Goal: Task Accomplishment & Management: Use online tool/utility

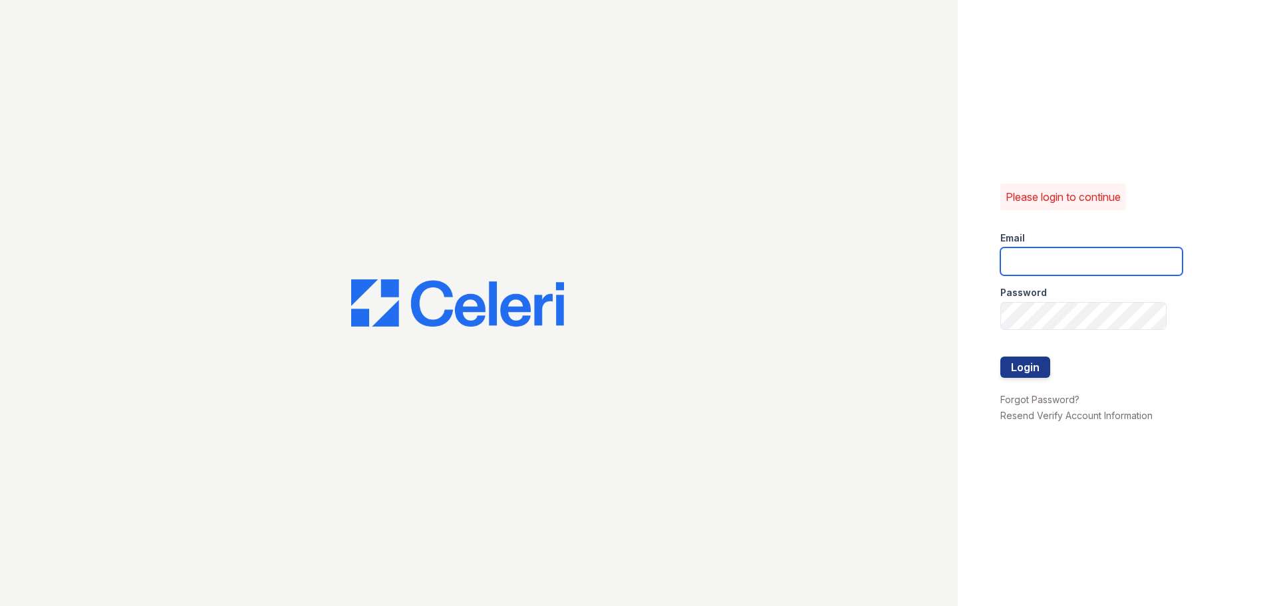
click at [1021, 259] on input "email" at bounding box center [1091, 261] width 182 height 28
type input "[EMAIL_ADDRESS][DOMAIN_NAME]"
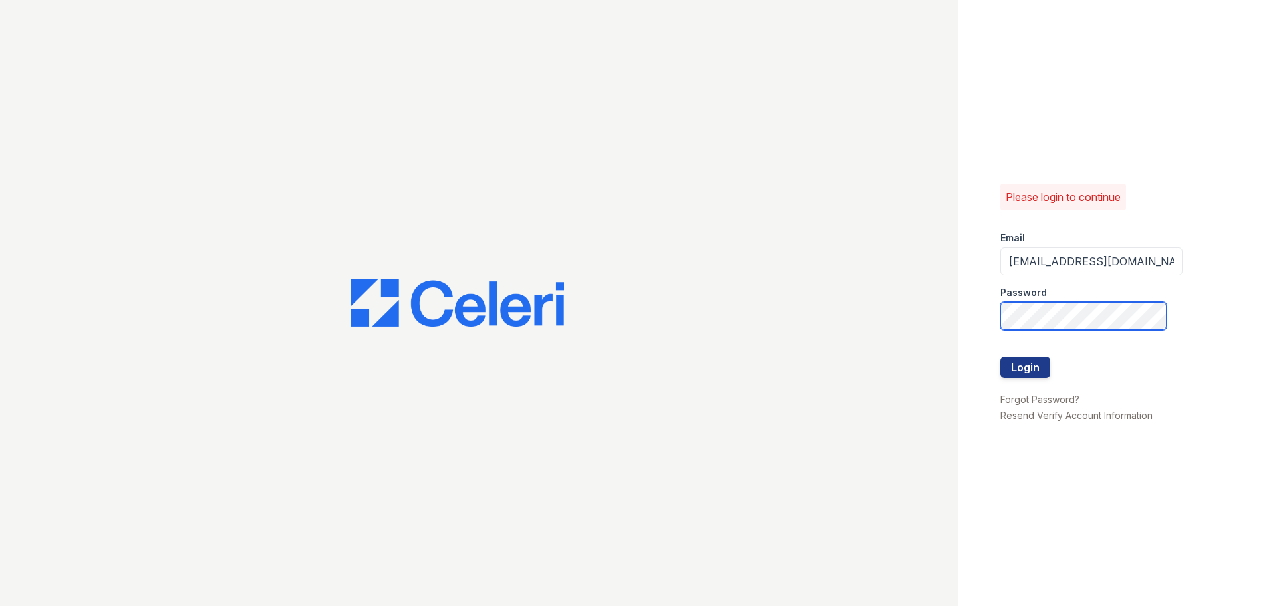
click at [1000, 356] on button "Login" at bounding box center [1025, 366] width 50 height 21
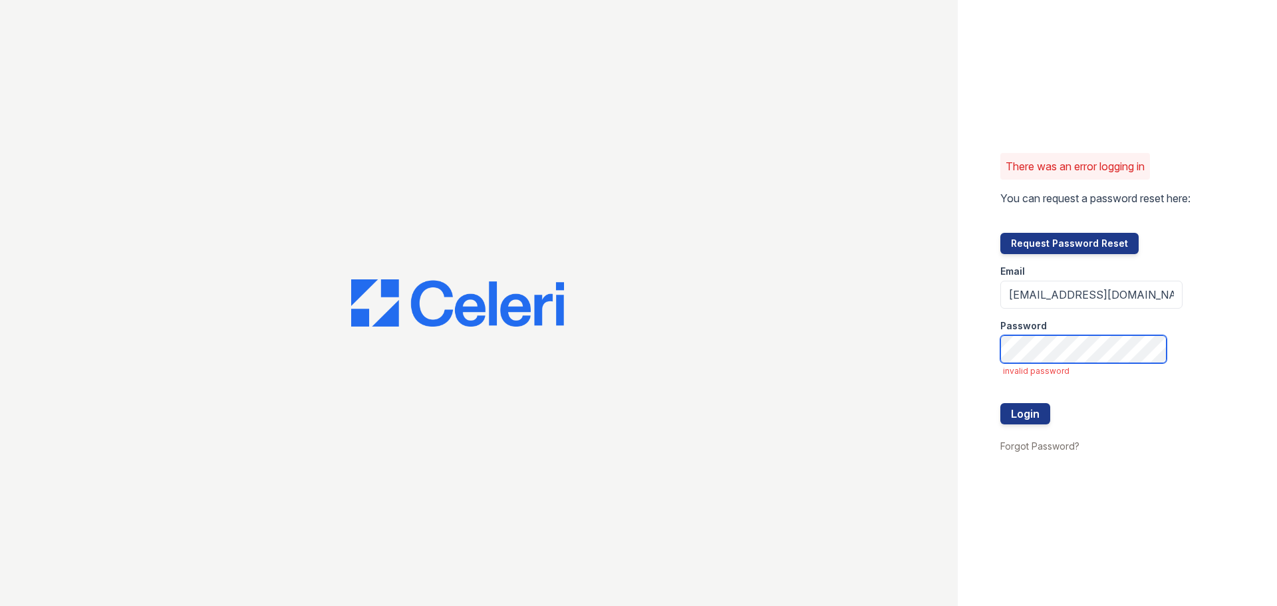
click at [1071, 321] on form "Email [EMAIL_ADDRESS][DOMAIN_NAME] Password invalid password Login" at bounding box center [1091, 346] width 182 height 184
click at [1000, 403] on button "Login" at bounding box center [1025, 413] width 50 height 21
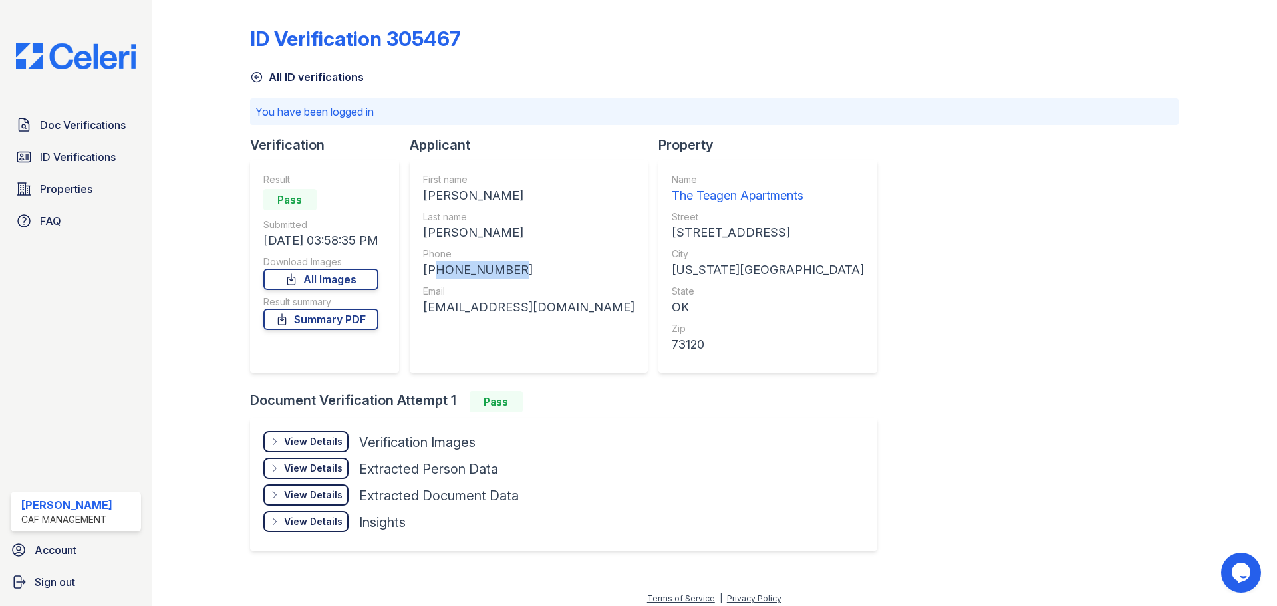
drag, startPoint x: 515, startPoint y: 265, endPoint x: 434, endPoint y: 265, distance: 81.1
click at [434, 265] on div "+14055133644" at bounding box center [528, 270] width 211 height 19
copy div "14055133644"
drag, startPoint x: 428, startPoint y: 309, endPoint x: 620, endPoint y: 314, distance: 192.9
click at [632, 316] on div "First name LEXUS LYNN Last name MCWHORTER Phone +14055133644 Email lexus.mcwhor…" at bounding box center [529, 266] width 238 height 213
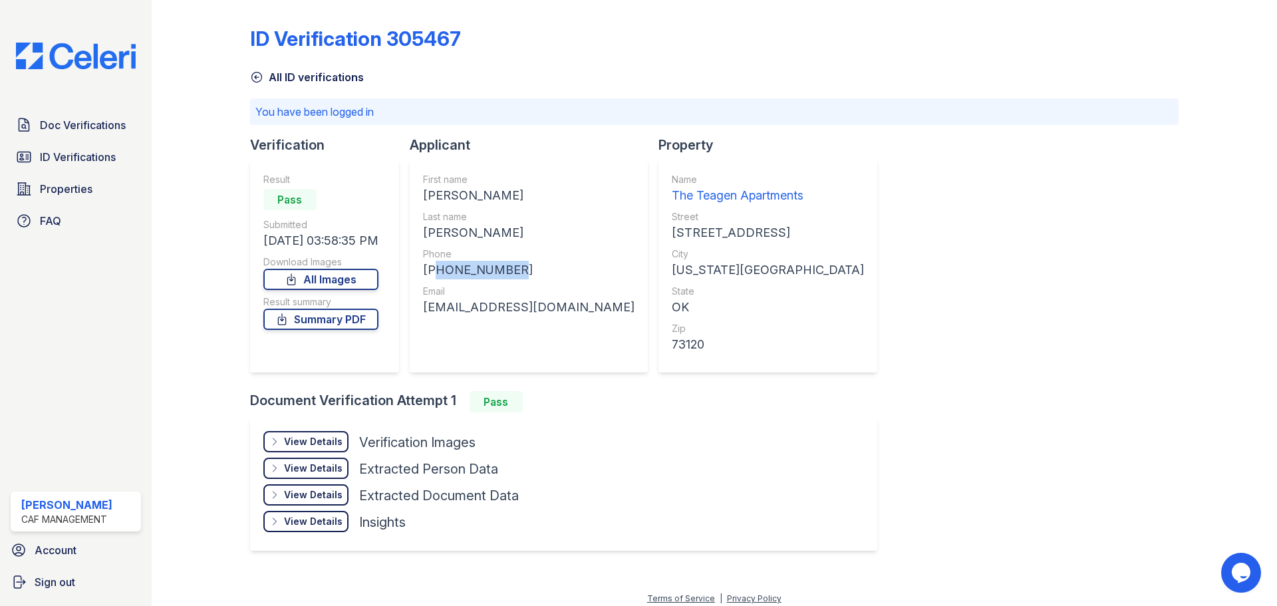
copy div "lexus.mcwhorter2024@outlook.com"
click at [301, 434] on div "View Details Details" at bounding box center [305, 441] width 85 height 21
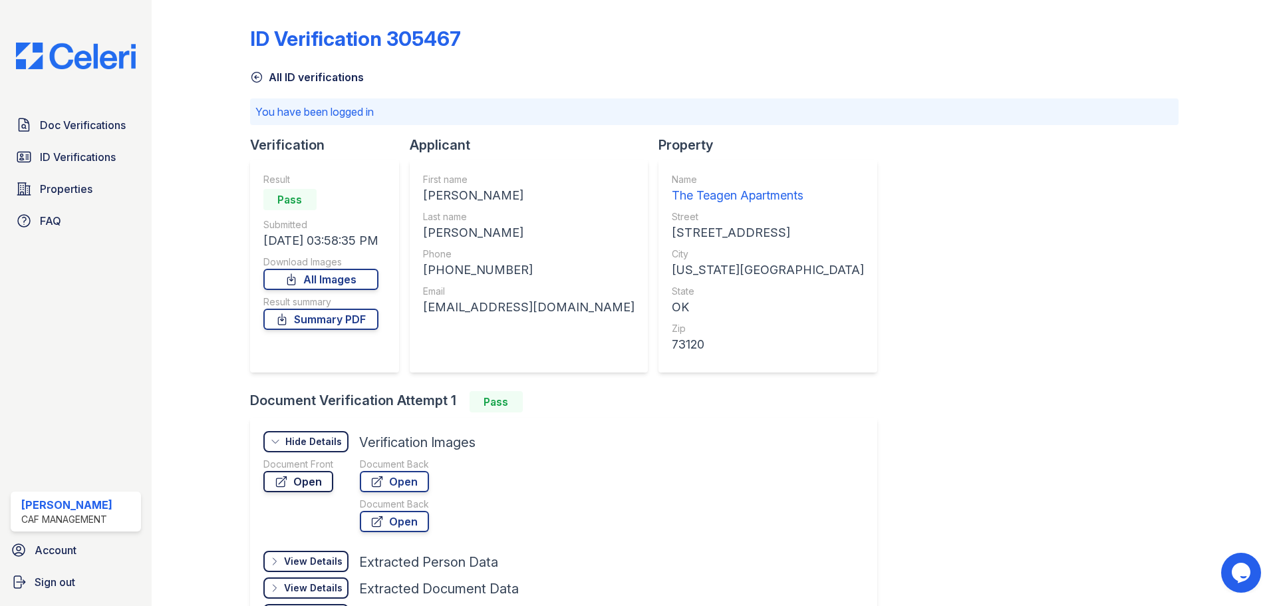
click at [277, 487] on icon at bounding box center [281, 481] width 13 height 13
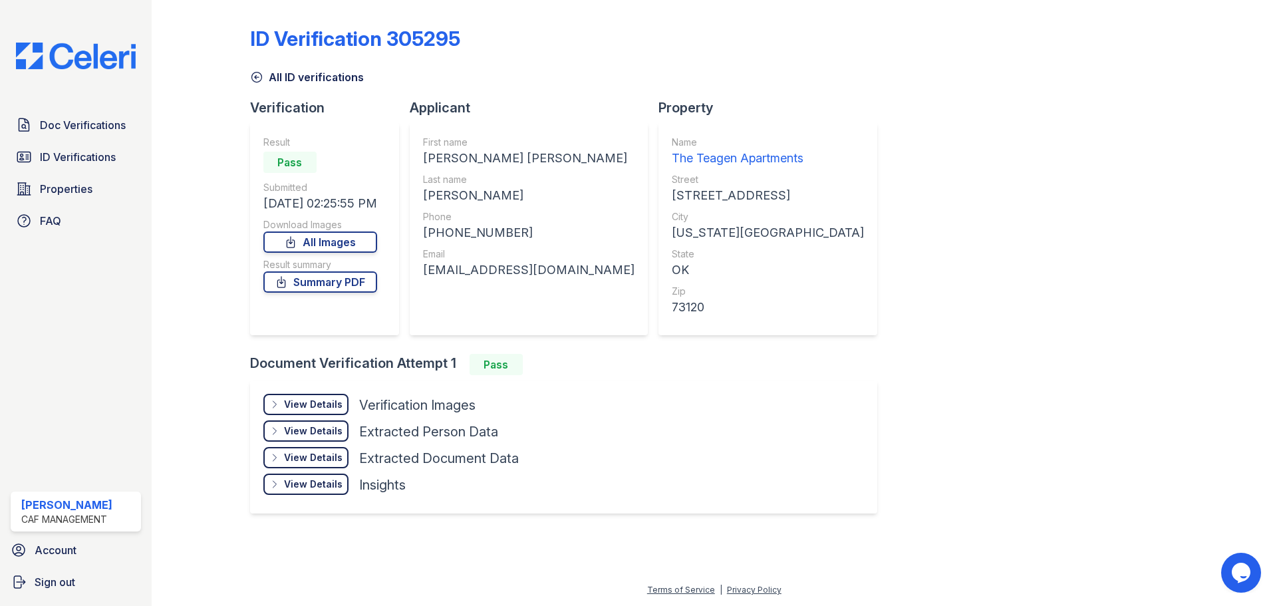
click at [311, 409] on div "View Details" at bounding box center [313, 404] width 59 height 13
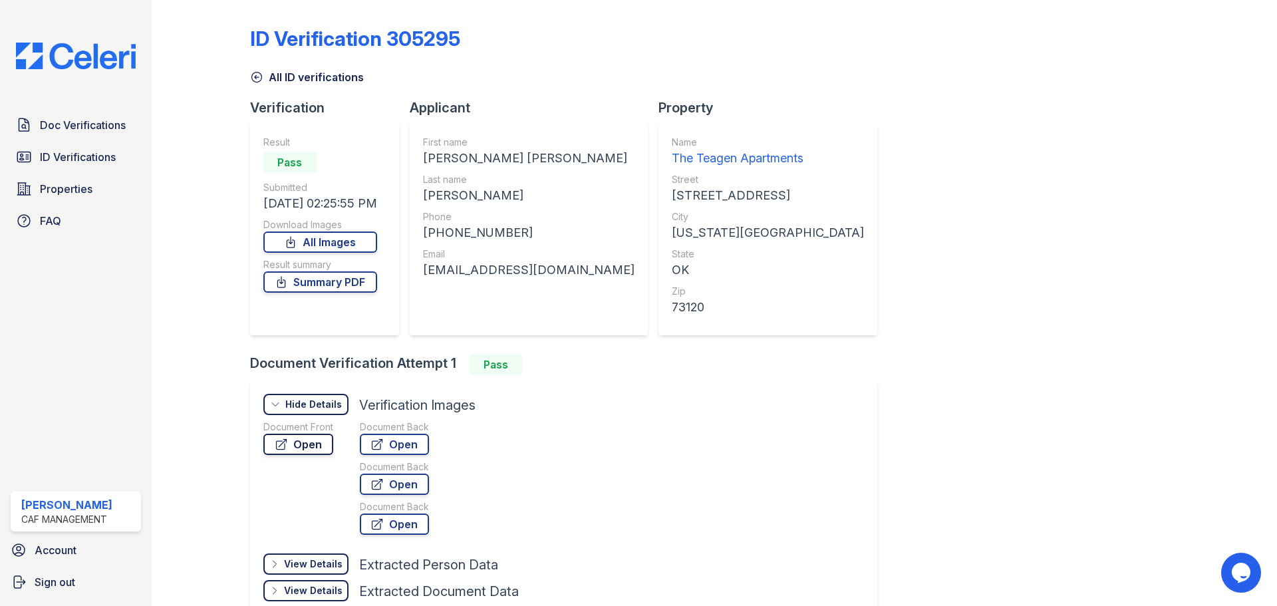
click at [299, 446] on link "Open" at bounding box center [298, 444] width 70 height 21
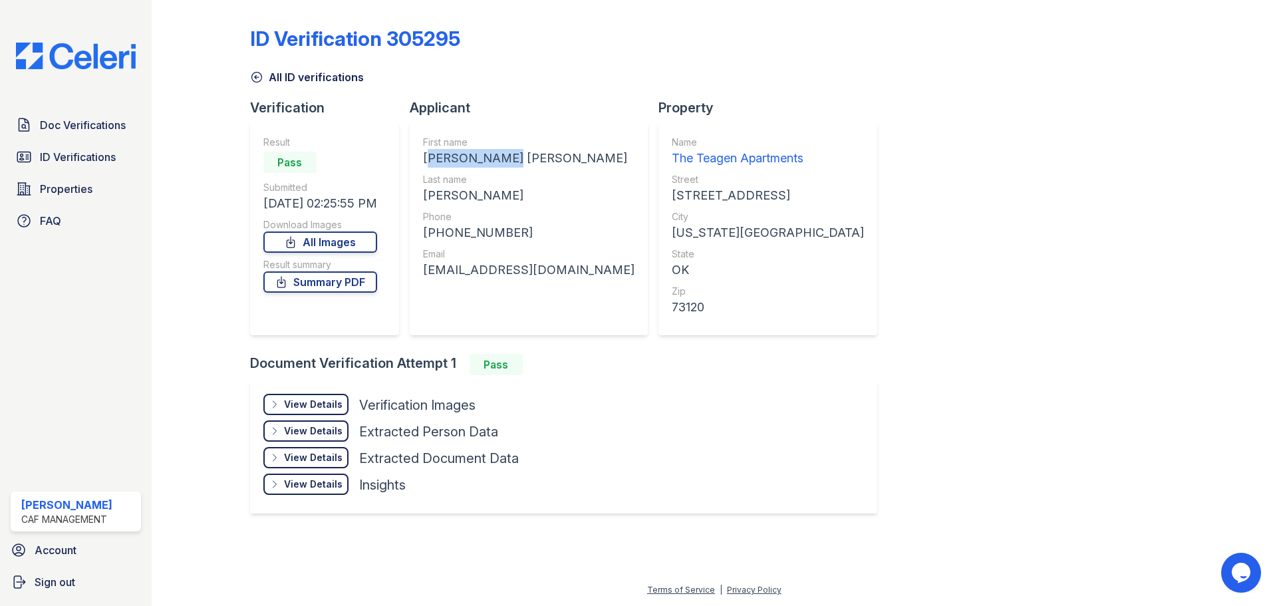
drag, startPoint x: 428, startPoint y: 156, endPoint x: 515, endPoint y: 160, distance: 87.2
click at [515, 160] on div "First name ALYSIA MARIE Last name MEAD Phone +14052019604 Email allymariemead@g…" at bounding box center [529, 228] width 238 height 213
copy div "ALYSIA MARIE"
drag, startPoint x: 432, startPoint y: 198, endPoint x: 484, endPoint y: 201, distance: 52.6
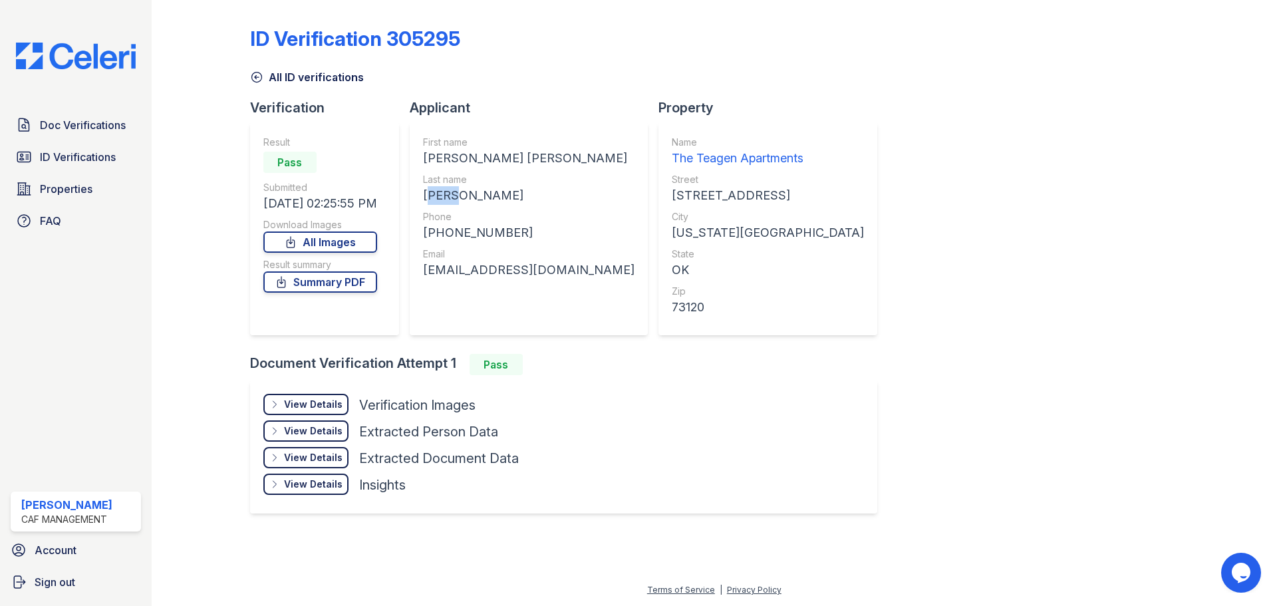
click at [484, 201] on div "MEAD" at bounding box center [528, 195] width 211 height 19
copy div "MEAD"
drag, startPoint x: 436, startPoint y: 229, endPoint x: 492, endPoint y: 236, distance: 56.3
click at [528, 231] on div "+14052019604" at bounding box center [528, 232] width 211 height 19
copy div "14052019604"
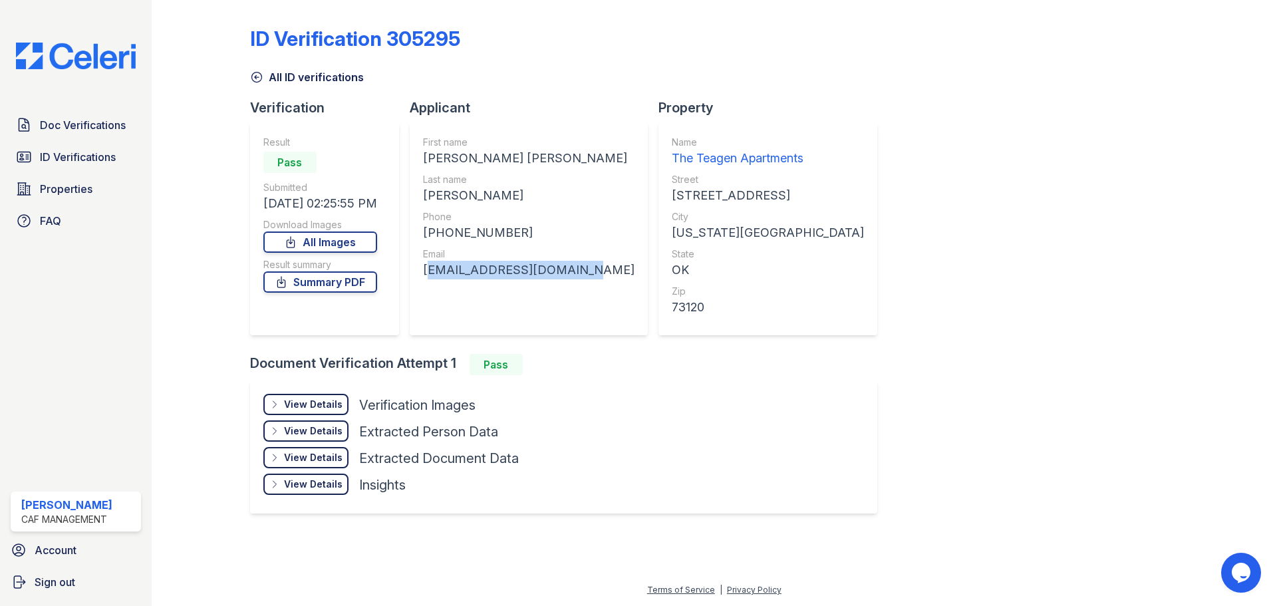
drag, startPoint x: 425, startPoint y: 266, endPoint x: 581, endPoint y: 273, distance: 155.8
click at [581, 273] on div "First name ALYSIA MARIE Last name MEAD Phone +14052019604 Email allymariemead@g…" at bounding box center [529, 228] width 238 height 213
copy div "allymariemead@gmail.com"
click at [292, 402] on div "View Details" at bounding box center [313, 404] width 59 height 13
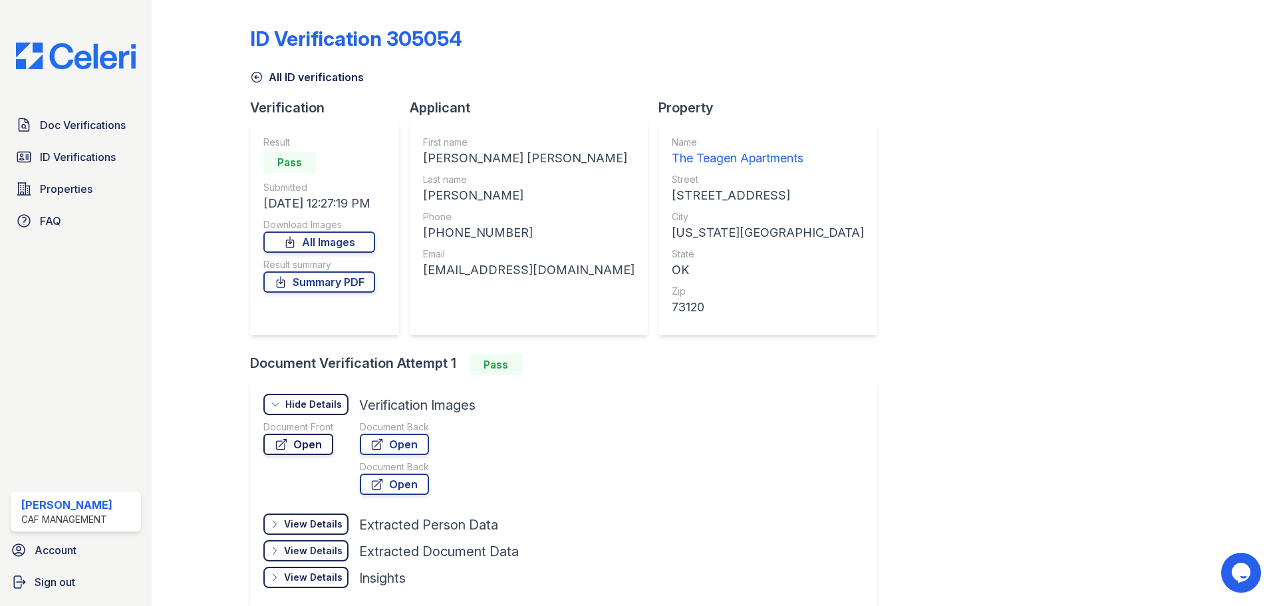
click at [291, 446] on link "Open" at bounding box center [298, 444] width 70 height 21
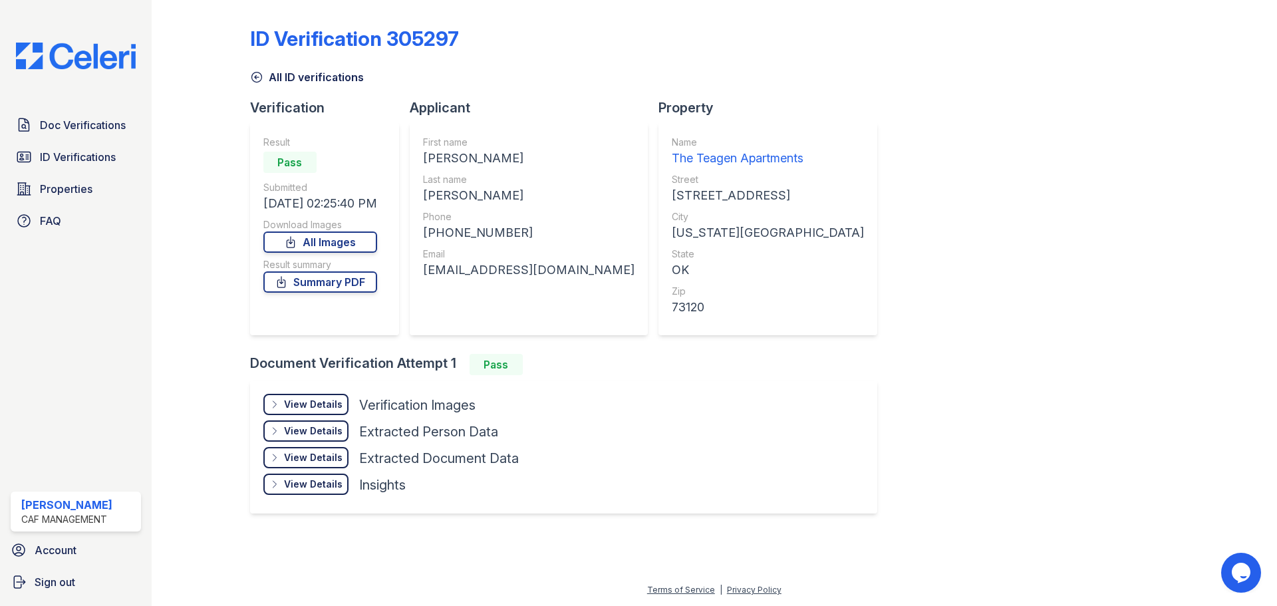
click at [325, 400] on div "View Details" at bounding box center [313, 404] width 59 height 13
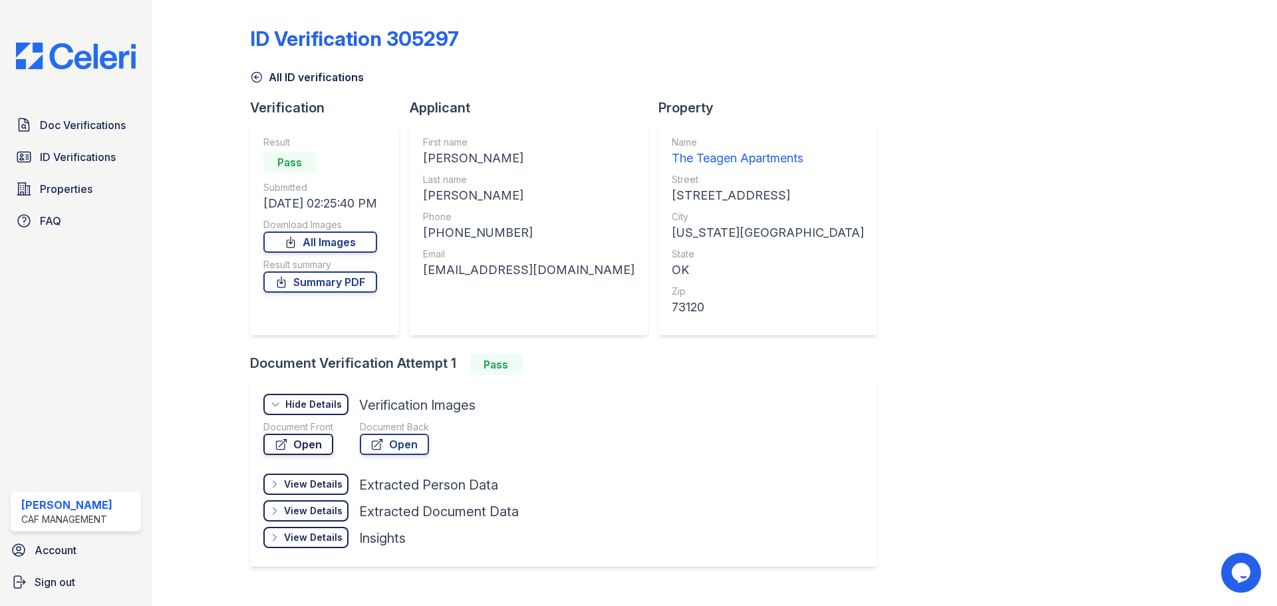
click at [297, 441] on link "Open" at bounding box center [298, 444] width 70 height 21
drag, startPoint x: 516, startPoint y: 234, endPoint x: 440, endPoint y: 233, distance: 75.8
click at [440, 233] on div "[PHONE_NUMBER]" at bounding box center [528, 232] width 211 height 19
copy div "4058337230"
drag, startPoint x: 429, startPoint y: 156, endPoint x: 516, endPoint y: 151, distance: 87.3
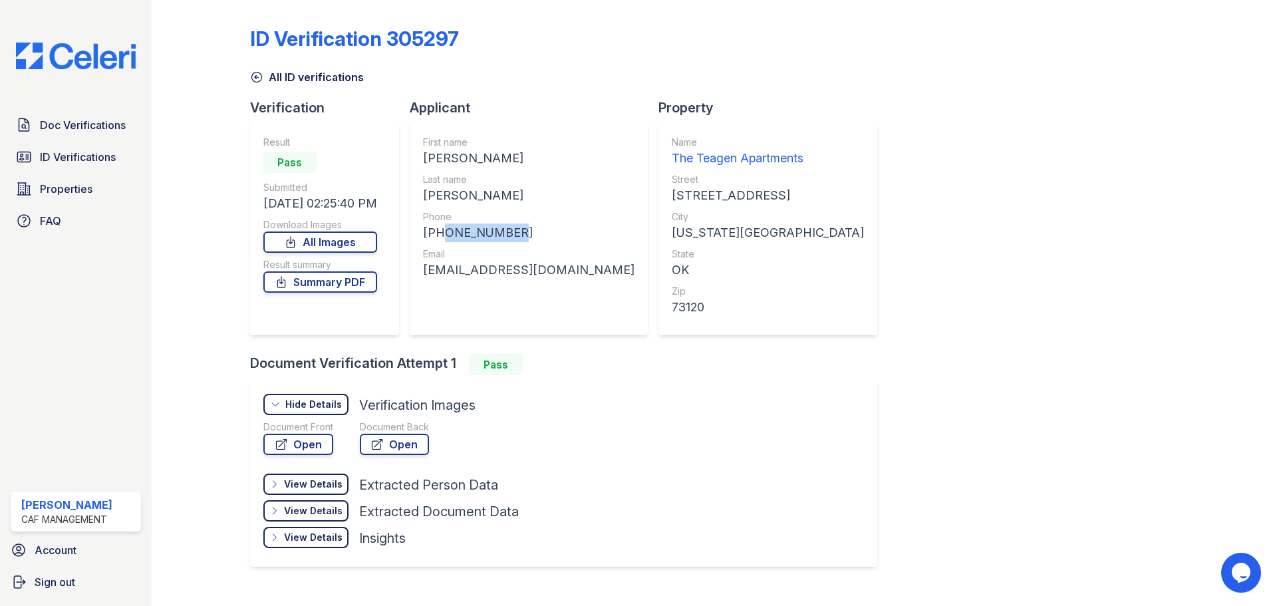
click at [516, 151] on div "[PERSON_NAME]" at bounding box center [528, 158] width 211 height 19
copy div "[PERSON_NAME]"
drag, startPoint x: 429, startPoint y: 196, endPoint x: 476, endPoint y: 196, distance: 46.6
click at [476, 196] on div "First name [PERSON_NAME] Last name [PERSON_NAME] Phone [PHONE_NUMBER] Email [EM…" at bounding box center [529, 228] width 238 height 213
copy div "[PERSON_NAME]"
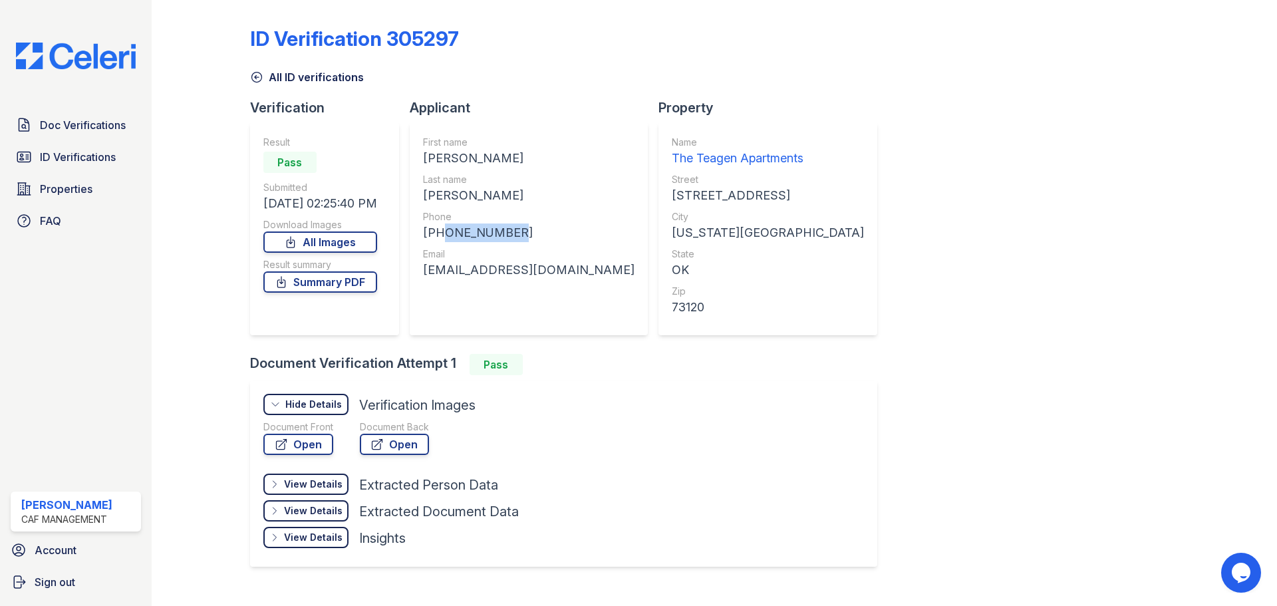
drag, startPoint x: 442, startPoint y: 233, endPoint x: 529, endPoint y: 235, distance: 86.5
click at [529, 235] on div "[PHONE_NUMBER]" at bounding box center [528, 232] width 211 height 19
copy div "4058337230"
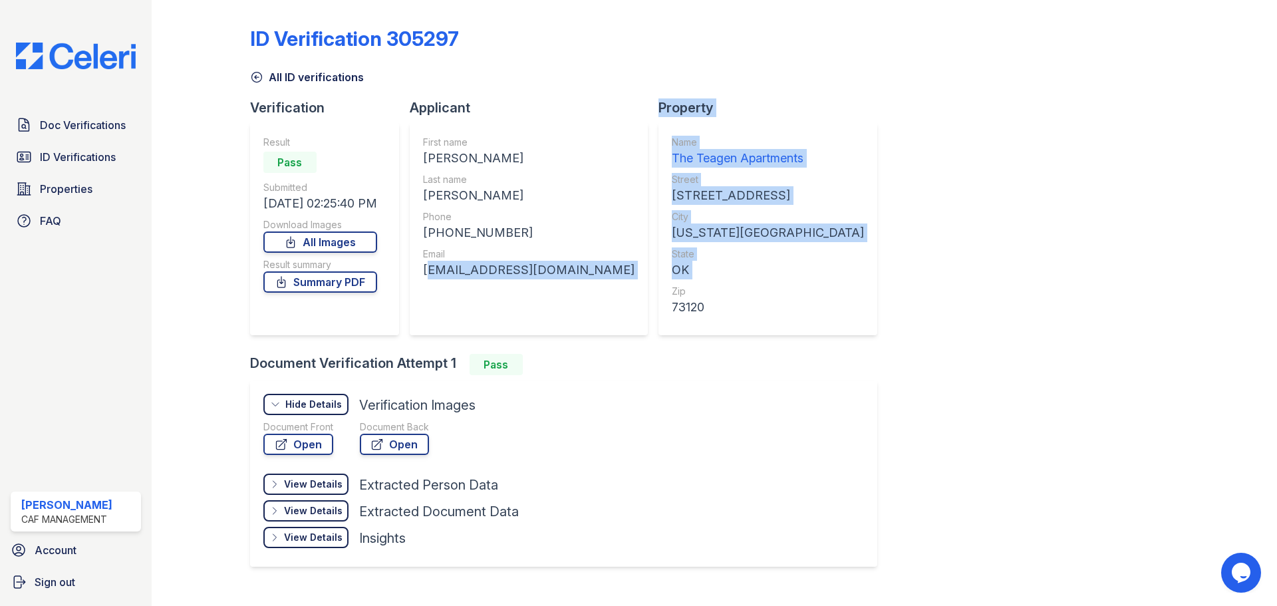
drag, startPoint x: 427, startPoint y: 269, endPoint x: 578, endPoint y: 279, distance: 151.3
click at [578, 279] on div "Verification Result Pass Submitted [DATE] 02:25:40 PM Download Images All Image…" at bounding box center [569, 225] width 638 height 255
click at [527, 298] on div "First name [PERSON_NAME] Last name [PERSON_NAME] Phone [PHONE_NUMBER] Email [EM…" at bounding box center [528, 229] width 211 height 186
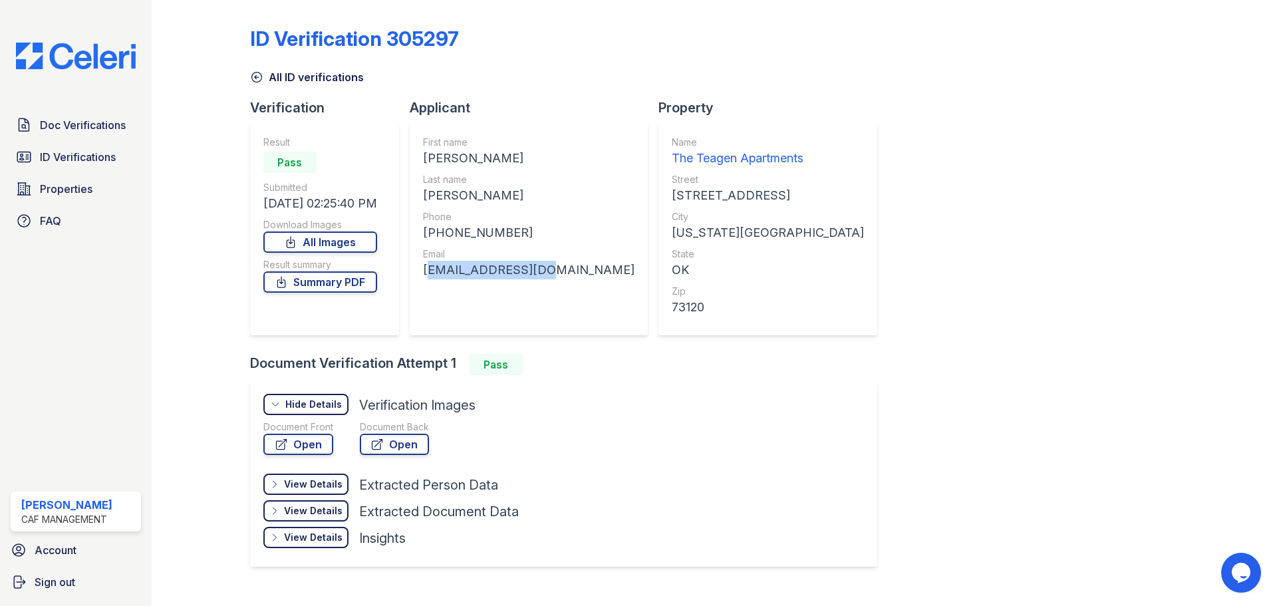
drag, startPoint x: 527, startPoint y: 298, endPoint x: 521, endPoint y: 281, distance: 17.5
click at [525, 297] on div "First name [PERSON_NAME] Last name [PERSON_NAME] Phone [PHONE_NUMBER] Email [EM…" at bounding box center [528, 229] width 211 height 186
drag, startPoint x: 541, startPoint y: 269, endPoint x: 421, endPoint y: 269, distance: 120.4
click at [421, 269] on div "First name [PERSON_NAME] Last name [PERSON_NAME] Phone [PHONE_NUMBER] Email [EM…" at bounding box center [529, 228] width 238 height 213
copy div "[EMAIL_ADDRESS][DOMAIN_NAME]"
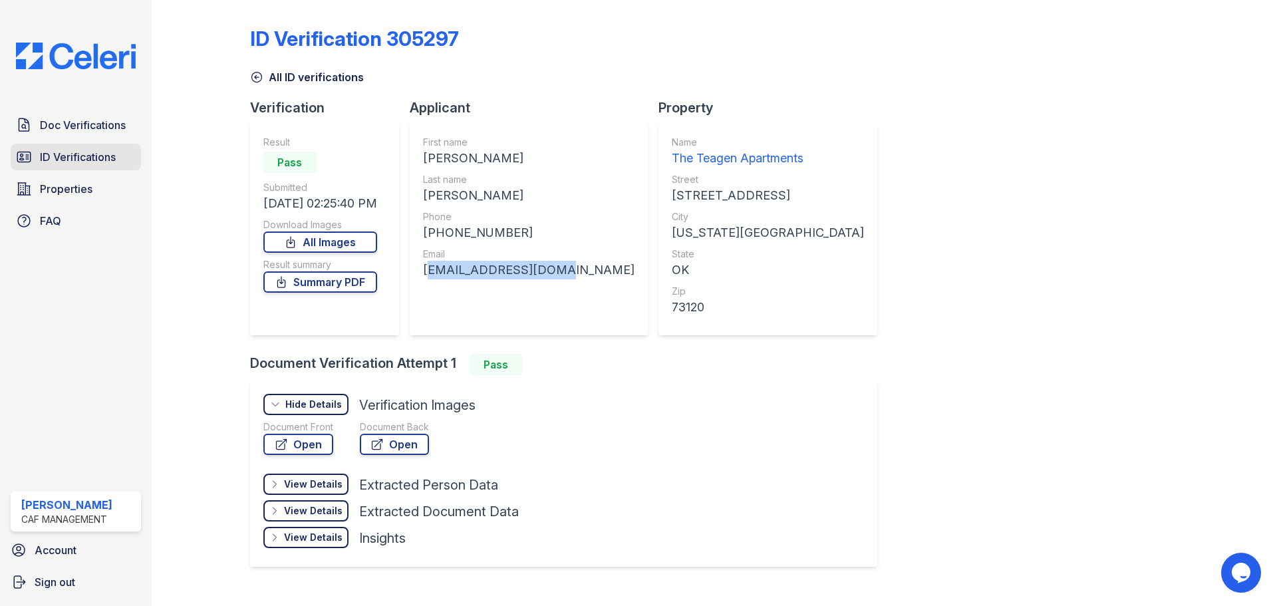
click at [59, 157] on span "ID Verifications" at bounding box center [78, 157] width 76 height 16
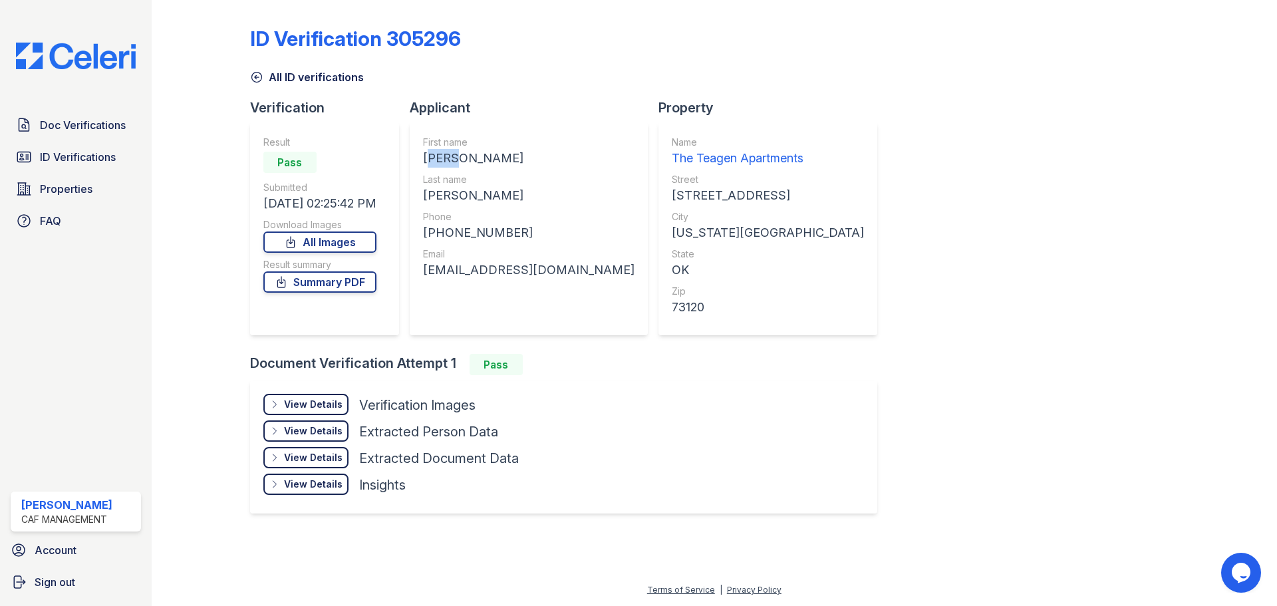
drag, startPoint x: 429, startPoint y: 158, endPoint x: 464, endPoint y: 158, distance: 35.2
click at [464, 158] on div "LISA" at bounding box center [528, 158] width 211 height 19
copy div "LISA"
drag, startPoint x: 430, startPoint y: 197, endPoint x: 502, endPoint y: 198, distance: 72.5
click at [502, 198] on div "RODRIGUEZ" at bounding box center [528, 195] width 211 height 19
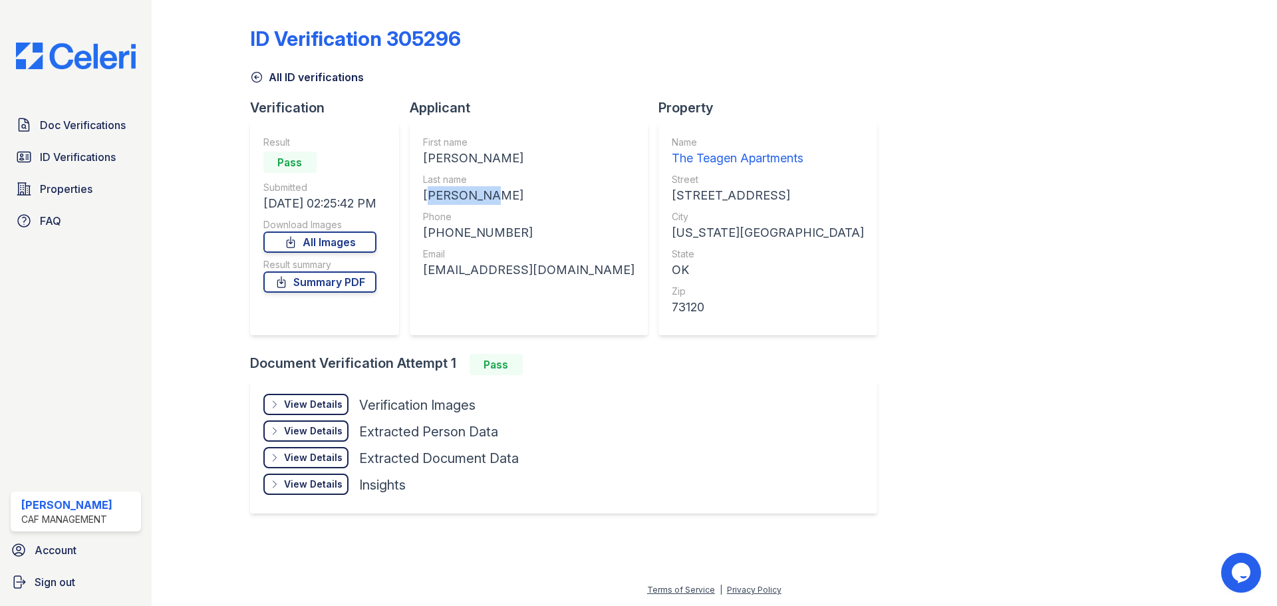
copy div "RODRIGUEZ"
